Goal: Information Seeking & Learning: Learn about a topic

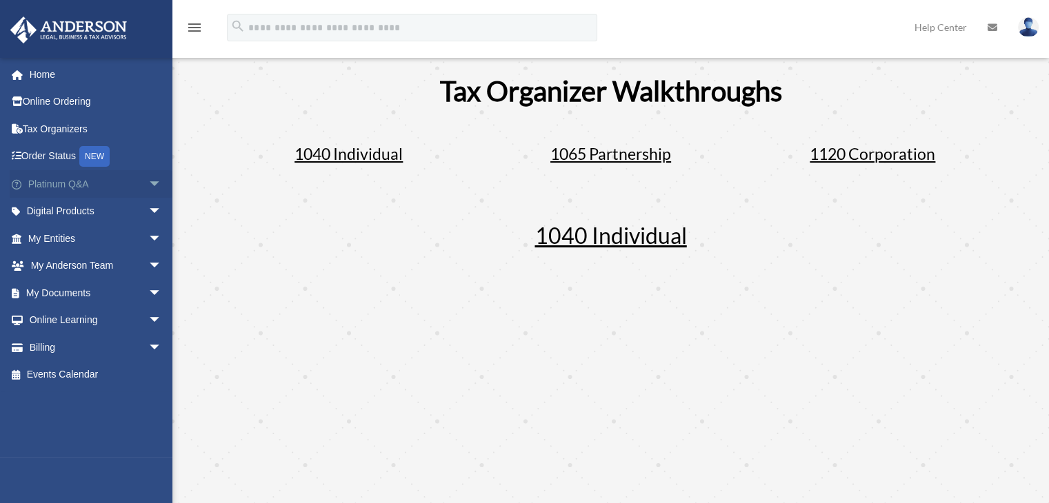
click at [148, 182] on span "arrow_drop_down" at bounding box center [162, 184] width 28 height 28
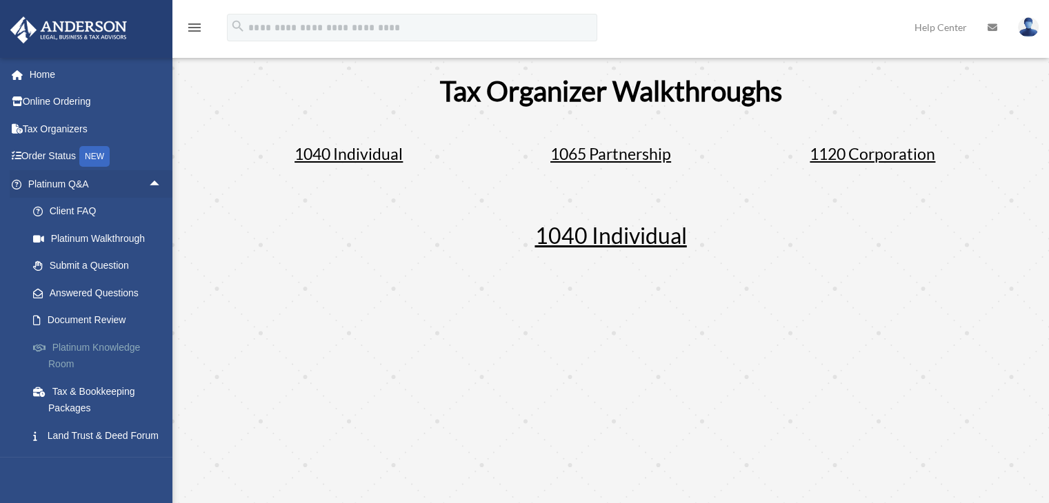
click at [105, 348] on link "Platinum Knowledge Room" at bounding box center [100, 356] width 163 height 44
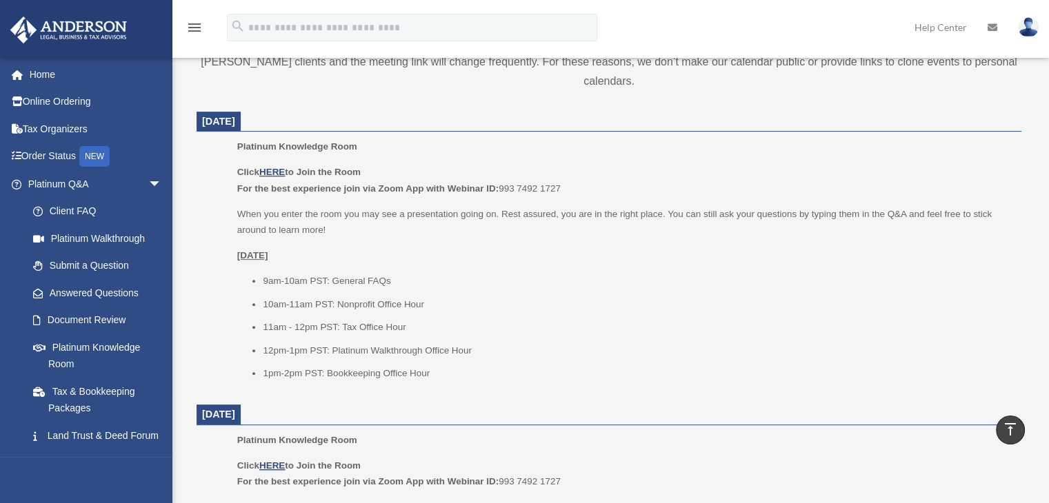
scroll to position [483, 0]
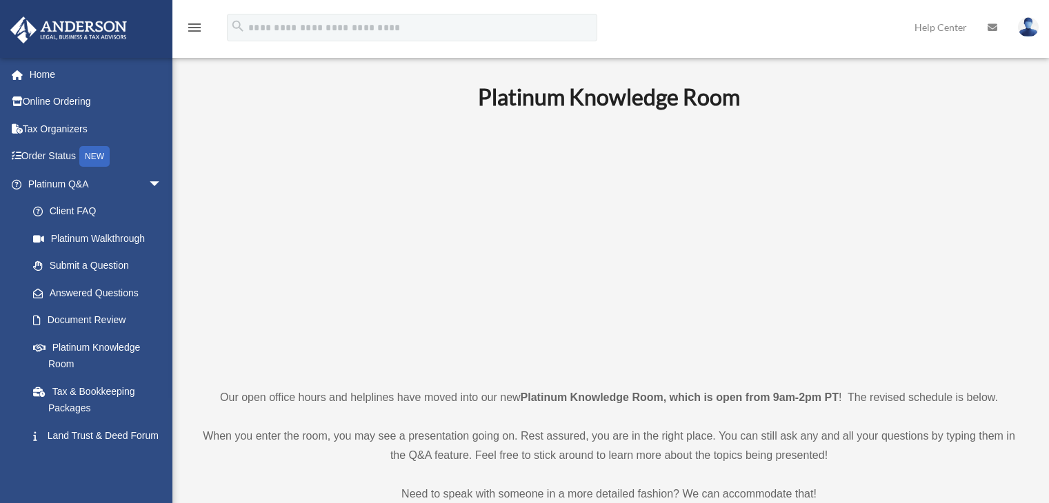
scroll to position [482, 0]
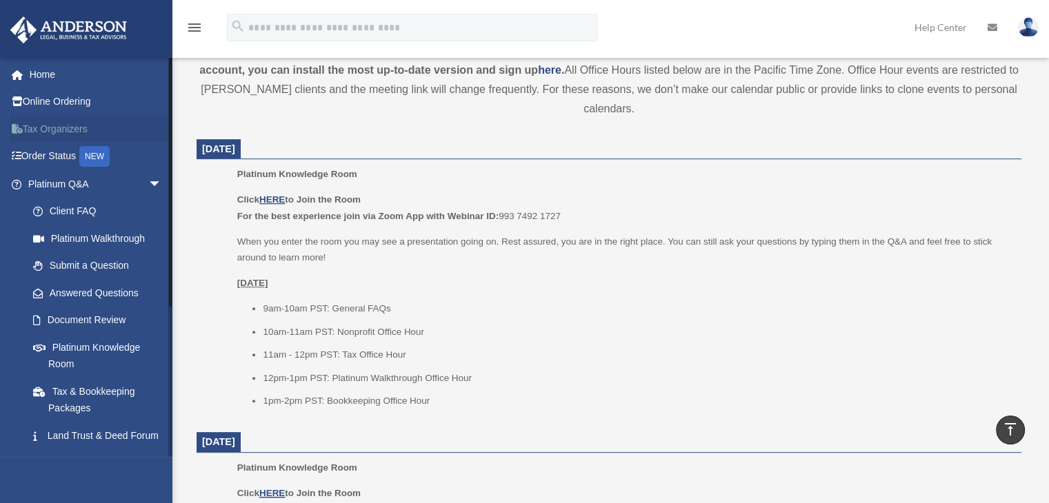
click at [59, 130] on link "Tax Organizers" at bounding box center [96, 129] width 173 height 28
